Goal: Task Accomplishment & Management: Manage account settings

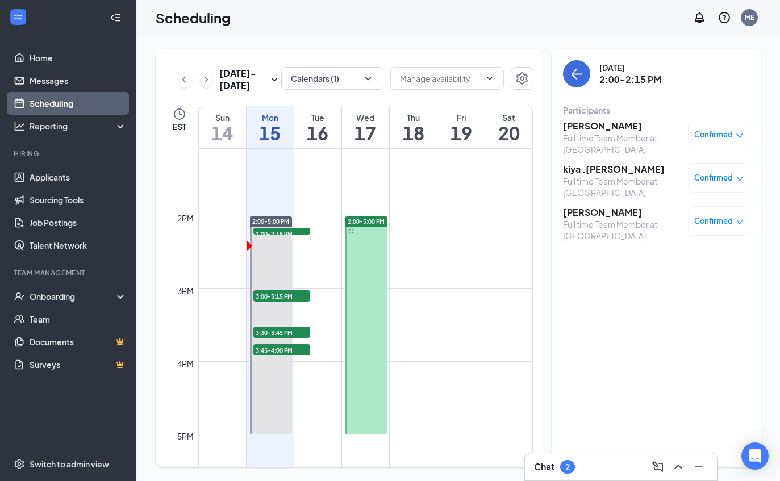
scroll to position [1, 0]
click at [755, 391] on div "[DATE] 2:00-2:15 PM Participants [PERSON_NAME] Full time Team Member at Waverly…" at bounding box center [655, 258] width 209 height 419
click at [7, 399] on ul "Home Messages Scheduling Reporting Hiring Applicants Sourcing Tools Job Posting…" at bounding box center [68, 240] width 136 height 411
click at [275, 298] on link "2:00-5:00 PM 2:00-2:15 PM 3 3:00-3:15 PM 1 3:30-3:45 PM 1 3:45-4:00 PM 1" at bounding box center [270, 325] width 45 height 218
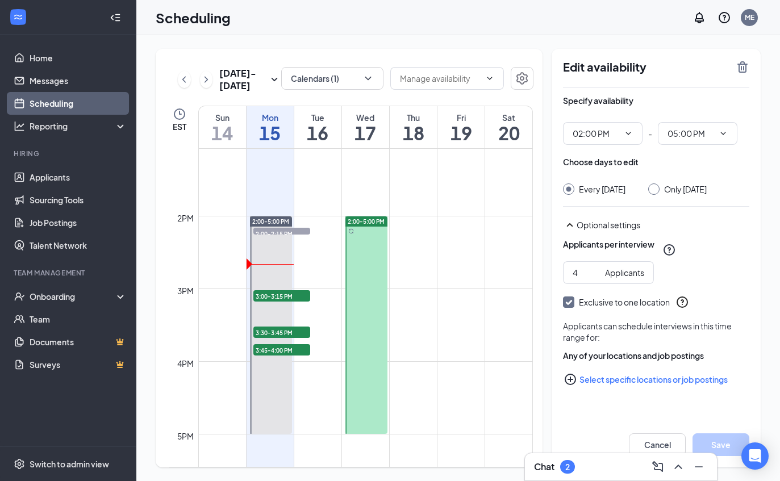
click at [591, 457] on div "Chat 2" at bounding box center [621, 466] width 192 height 27
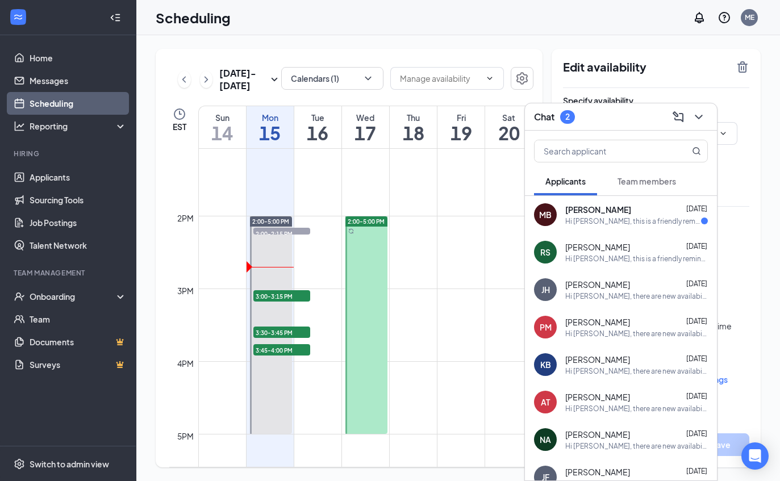
click at [701, 119] on icon "ChevronDown" at bounding box center [699, 117] width 14 height 14
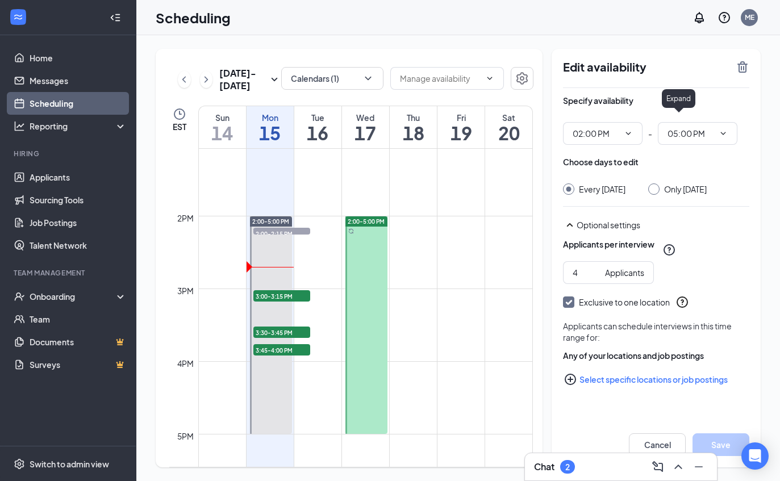
click at [282, 299] on link "2:00-5:00 PM 2:00-2:15 PM 3 3:00-3:15 PM 1 3:30-3:45 PM 1 3:45-4:00 PM 1" at bounding box center [270, 325] width 45 height 218
click at [280, 289] on link "2:00-5:00 PM 2:00-2:15 PM 3 3:00-3:15 PM 1 3:30-3:45 PM 1 3:45-4:00 PM 1" at bounding box center [270, 325] width 45 height 218
click at [270, 302] on link "2:00-5:00 PM 2:00-2:15 PM 3 3:00-3:15 PM 1 3:30-3:45 PM 1 3:45-4:00 PM 1" at bounding box center [270, 325] width 45 height 218
click at [253, 278] on link "2:00-5:00 PM 2:00-2:15 PM 3 3:00-3:15 PM 1 3:30-3:45 PM 1 3:45-4:00 PM 1" at bounding box center [270, 325] width 45 height 218
click at [252, 277] on link "2:00-5:00 PM 2:00-2:15 PM 3 3:00-3:15 PM 1 3:30-3:45 PM 1 3:45-4:00 PM 1" at bounding box center [270, 325] width 45 height 218
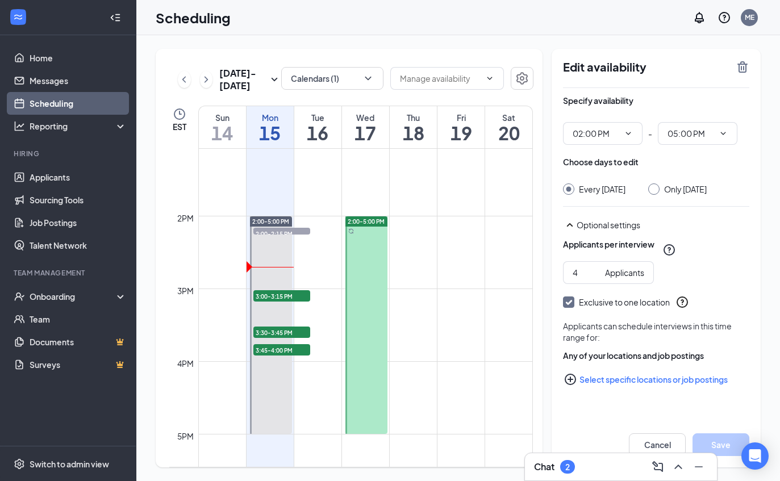
click at [270, 296] on link "2:00-5:00 PM 2:00-2:15 PM 3 3:00-3:15 PM 1 3:30-3:45 PM 1 3:45-4:00 PM 1" at bounding box center [270, 325] width 45 height 218
click at [271, 295] on link "2:00-5:00 PM 2:00-2:15 PM 3 3:00-3:15 PM 1 3:30-3:45 PM 1 3:45-4:00 PM 1" at bounding box center [270, 325] width 45 height 218
click at [279, 294] on link "2:00-5:00 PM 2:00-2:15 PM 3 3:00-3:15 PM 1 3:30-3:45 PM 1 3:45-4:00 PM 1" at bounding box center [270, 325] width 45 height 218
click at [290, 280] on link "2:00-5:00 PM 2:00-2:15 PM 3 3:00-3:15 PM 1 3:30-3:45 PM 1 3:45-4:00 PM 1" at bounding box center [270, 325] width 45 height 218
click at [282, 258] on link "2:00-5:00 PM 2:00-2:15 PM 3 3:00-3:15 PM 1 3:30-3:45 PM 1 3:45-4:00 PM 1" at bounding box center [270, 325] width 45 height 218
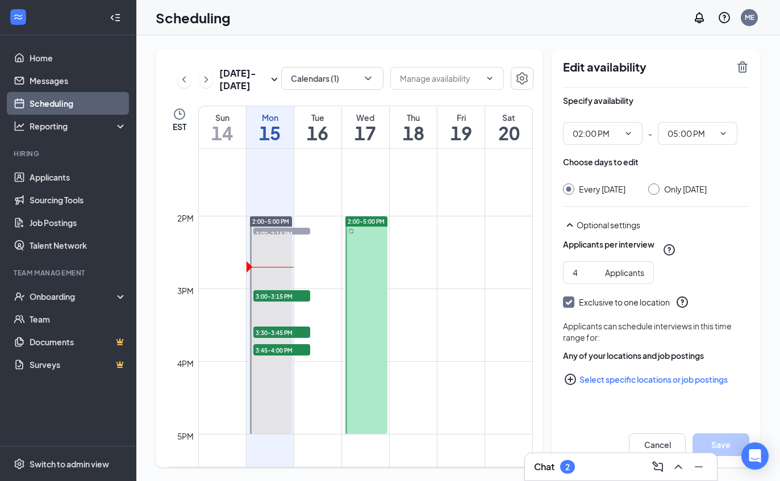
click at [448, 258] on td at bounding box center [365, 261] width 335 height 18
click at [266, 296] on link "2:00-5:00 PM 2:00-2:15 PM 3 3:00-3:15 PM 1 3:30-3:45 PM 1 3:45-4:00 PM 1" at bounding box center [270, 325] width 45 height 218
click at [279, 307] on link "2:00-5:00 PM 2:00-2:15 PM 3 3:00-3:15 PM 1 3:30-3:45 PM 1 3:45-4:00 PM 1" at bounding box center [270, 325] width 45 height 218
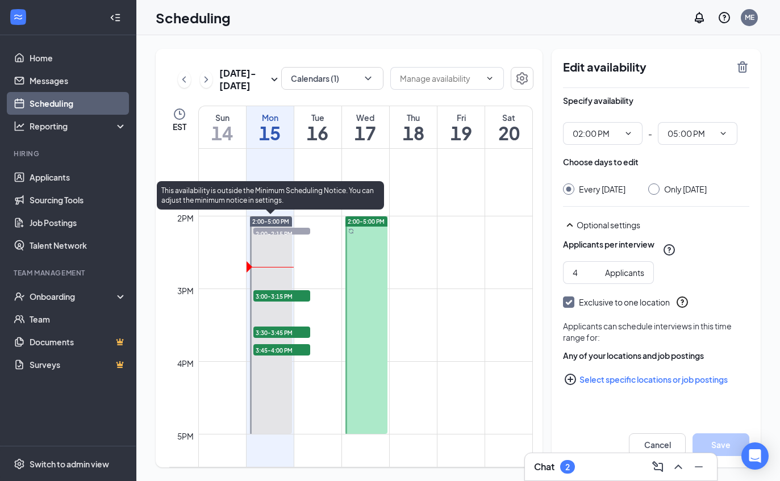
click at [310, 302] on div "3:00-3:15 PM 1" at bounding box center [281, 296] width 59 height 14
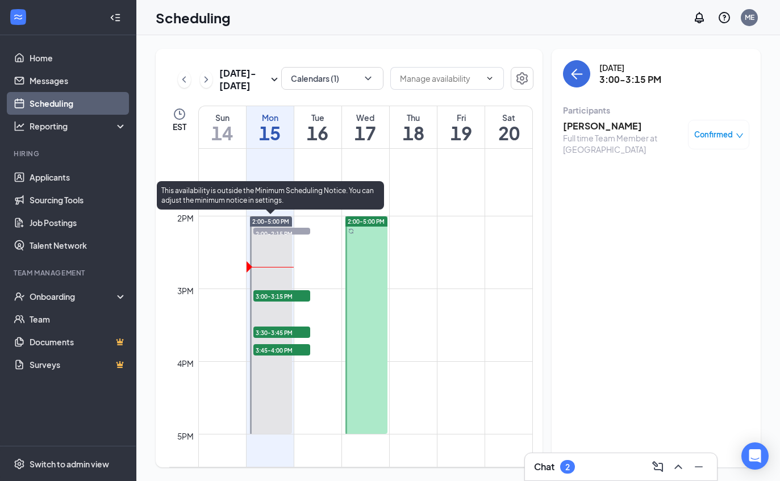
click at [307, 292] on span "3:00-3:15 PM" at bounding box center [281, 295] width 57 height 11
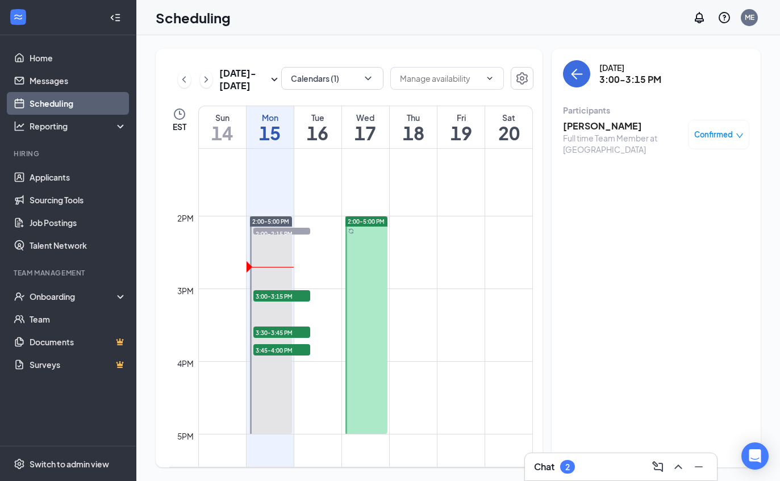
click at [270, 325] on link "2:00-5:00 PM 2:00-2:15 PM 3 3:00-3:15 PM 1 3:30-3:45 PM 1 3:45-4:00 PM 1" at bounding box center [270, 325] width 45 height 218
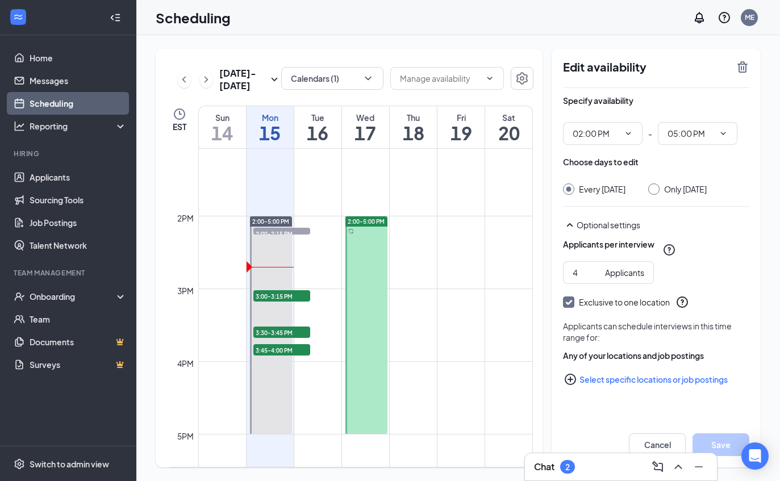
click at [276, 350] on link "2:00-5:00 PM 2:00-2:15 PM 3 3:00-3:15 PM 1 3:30-3:45 PM 1 3:45-4:00 PM 1" at bounding box center [270, 325] width 45 height 218
click at [274, 353] on link "2:00-5:00 PM 2:00-2:15 PM 3 3:00-3:15 PM 1 3:30-3:45 PM 1 3:45-4:00 PM 1" at bounding box center [270, 325] width 45 height 218
click at [287, 348] on link "2:00-5:00 PM 2:00-2:15 PM 3 3:00-3:15 PM 1 3:30-3:45 PM 1 3:45-4:00 PM 1" at bounding box center [270, 325] width 45 height 218
click at [266, 341] on link "2:00-5:00 PM 2:00-2:15 PM 3 3:00-3:15 PM 1 3:30-3:45 PM 1 3:45-4:00 PM 1" at bounding box center [270, 325] width 45 height 218
